Goal: Find specific page/section: Find specific page/section

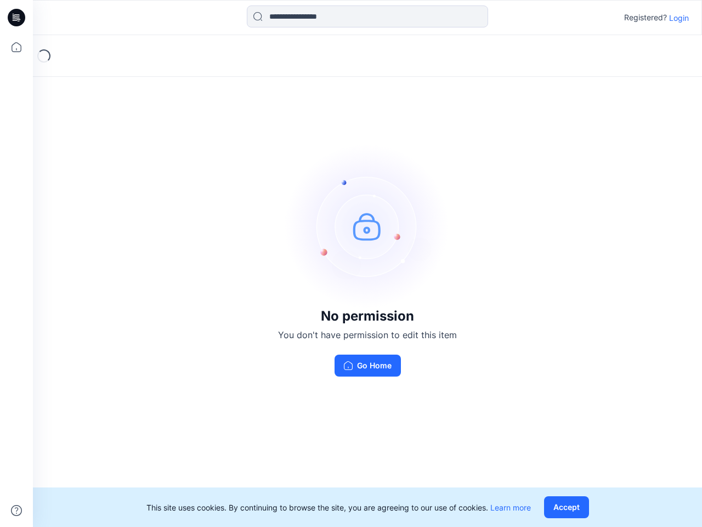
click at [351, 263] on img at bounding box center [367, 226] width 165 height 165
click at [17, 18] on icon at bounding box center [18, 18] width 4 height 1
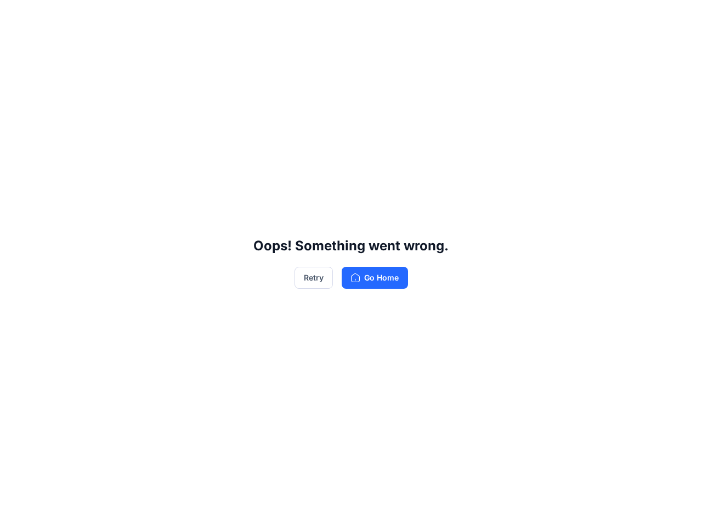
click at [16, 47] on div "Oops! Something went wrong. Retry Go Home" at bounding box center [351, 263] width 702 height 527
click at [16, 510] on div "Oops! Something went wrong. Retry Go Home" at bounding box center [351, 263] width 702 height 527
click at [368, 16] on div "Oops! Something went wrong. Retry Go Home" at bounding box center [351, 263] width 702 height 527
click at [679, 18] on div "Oops! Something went wrong. Retry Go Home" at bounding box center [351, 263] width 702 height 527
click at [569, 507] on div "Oops! Something went wrong. Retry Go Home" at bounding box center [351, 263] width 702 height 527
